Goal: Navigation & Orientation: Find specific page/section

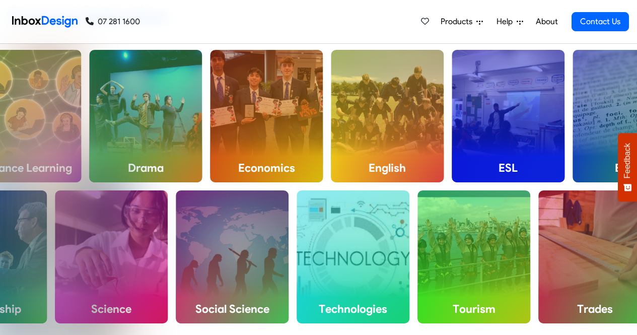
scroll to position [352, 0]
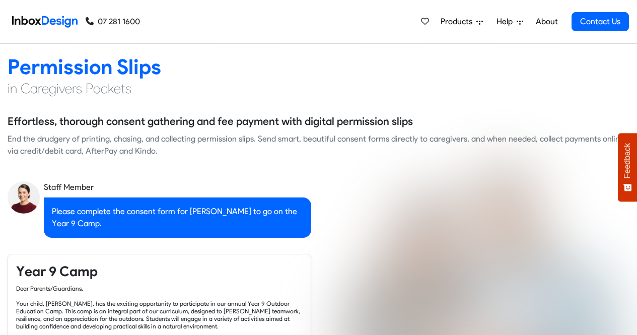
checkbox input "true"
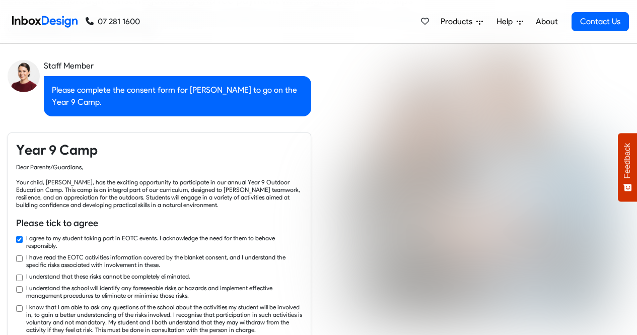
checkbox input "true"
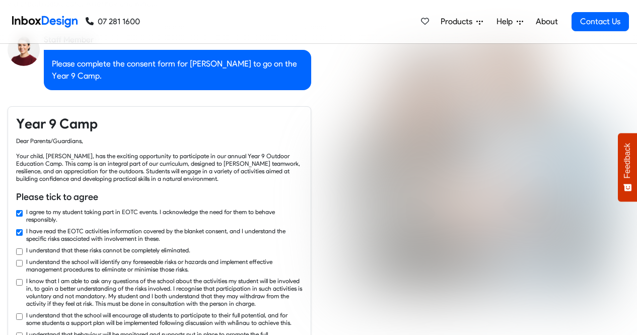
checkbox input "true"
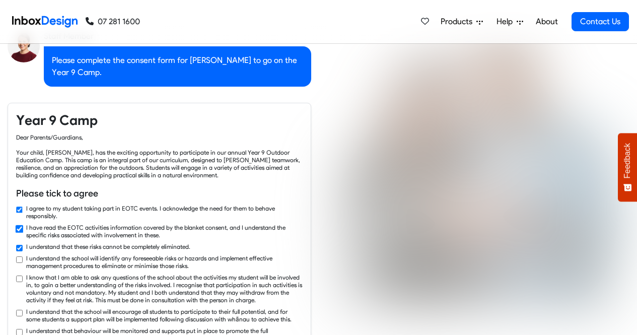
checkbox input "true"
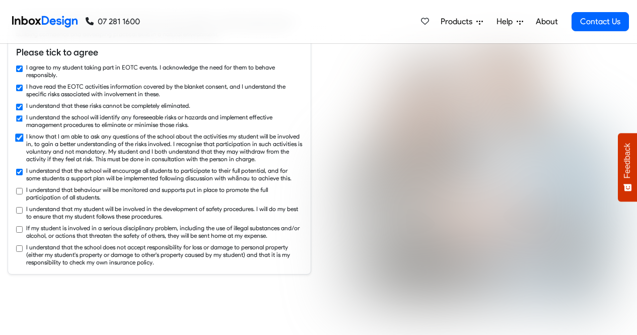
checkbox input "true"
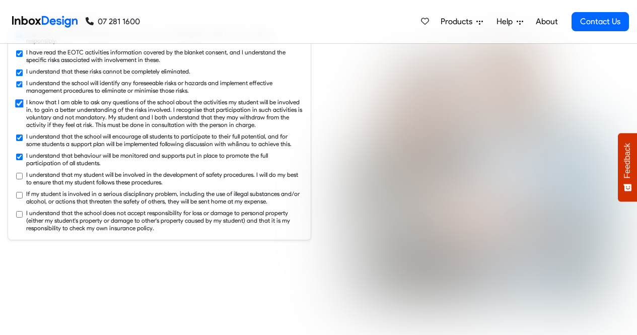
checkbox input "true"
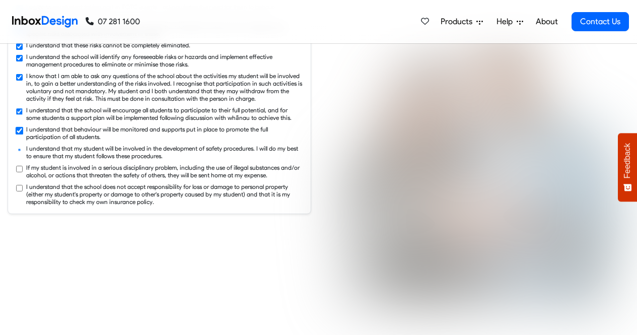
checkbox input "true"
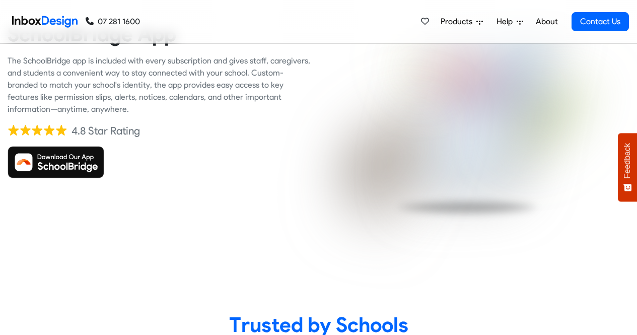
scroll to position [1610, 0]
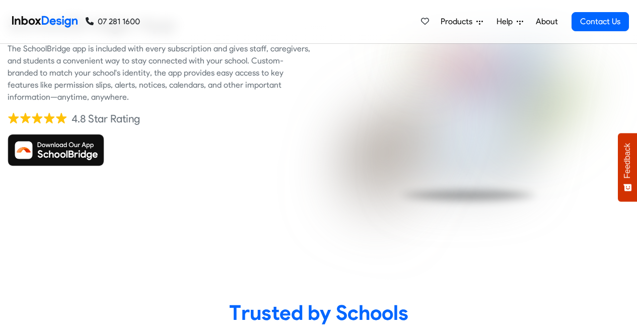
click at [75, 152] on img at bounding box center [56, 150] width 97 height 32
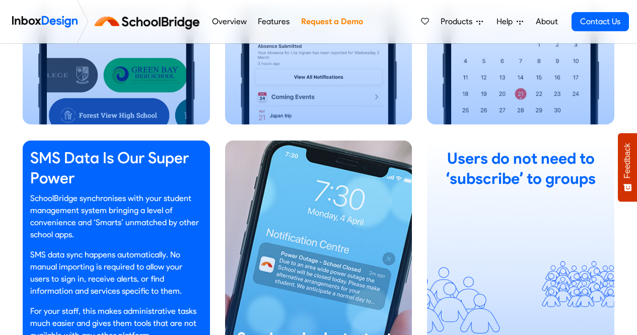
scroll to position [906, 0]
